Goal: Find contact information: Find contact information

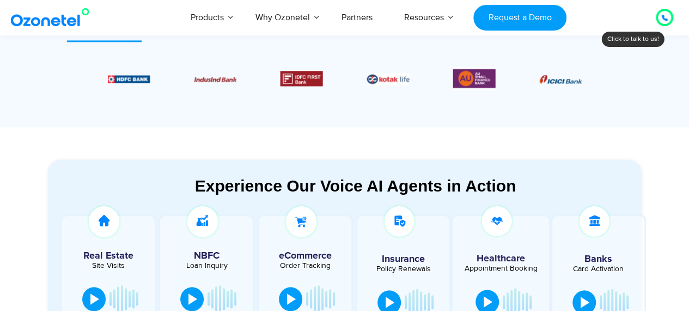
scroll to position [482, 0]
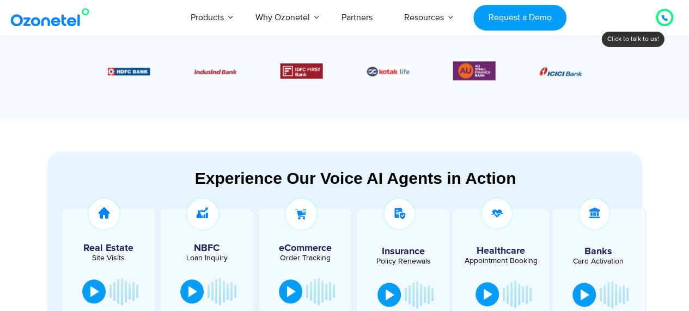
drag, startPoint x: 692, startPoint y: 16, endPoint x: 690, endPoint y: 39, distance: 23.0
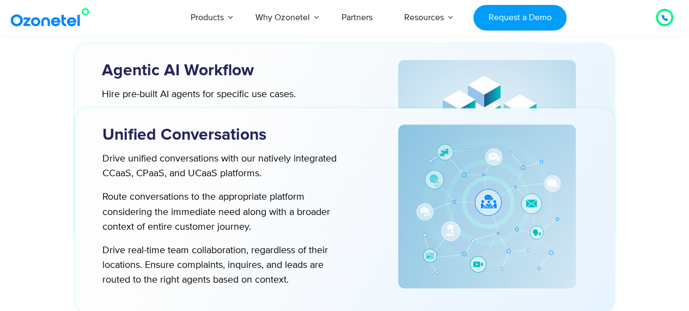
scroll to position [2863, 0]
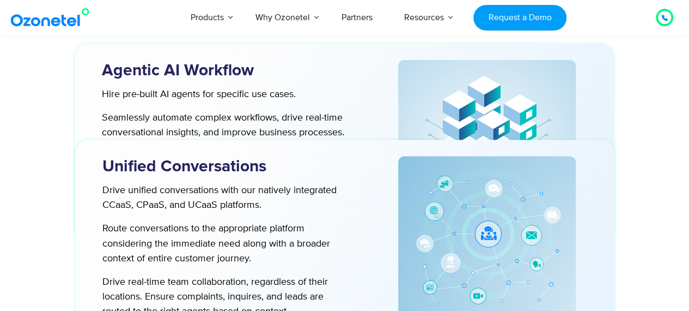
click at [50, 20] on img at bounding box center [52, 18] width 88 height 20
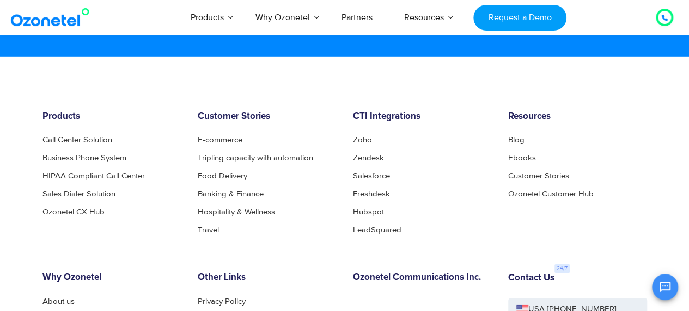
scroll to position [5947, 0]
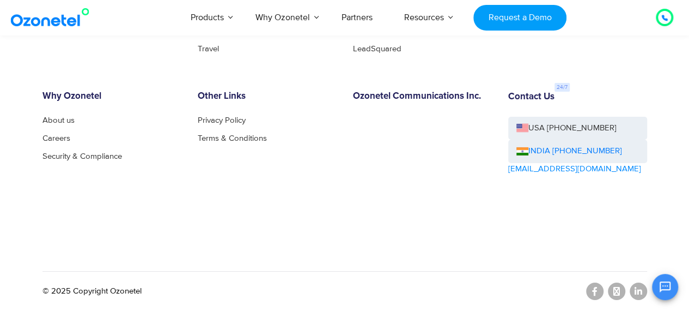
click at [58, 119] on link "About us" at bounding box center [62, 120] width 38 height 8
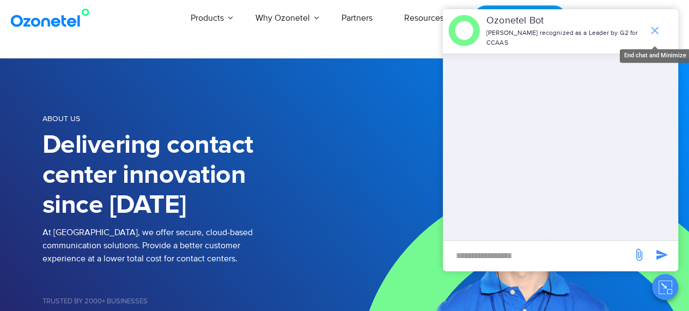
click at [655, 24] on icon "end chat or minimize" at bounding box center [655, 30] width 13 height 13
